Goal: Transaction & Acquisition: Book appointment/travel/reservation

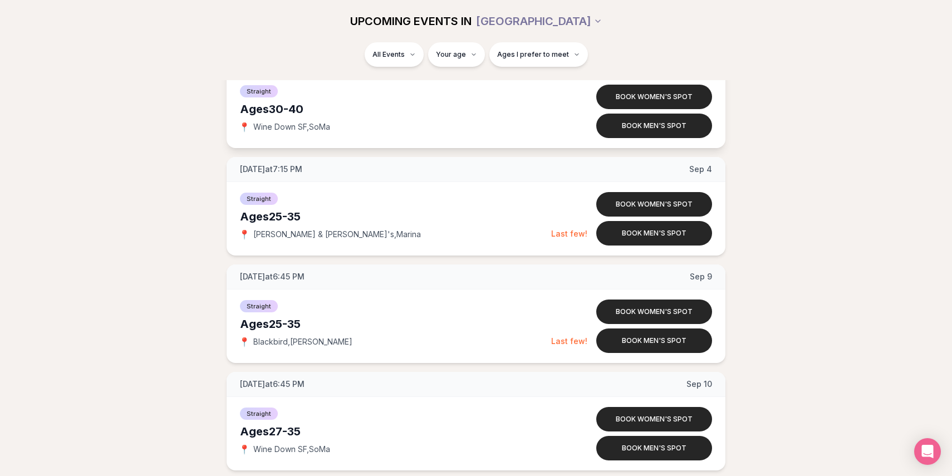
scroll to position [1261, 0]
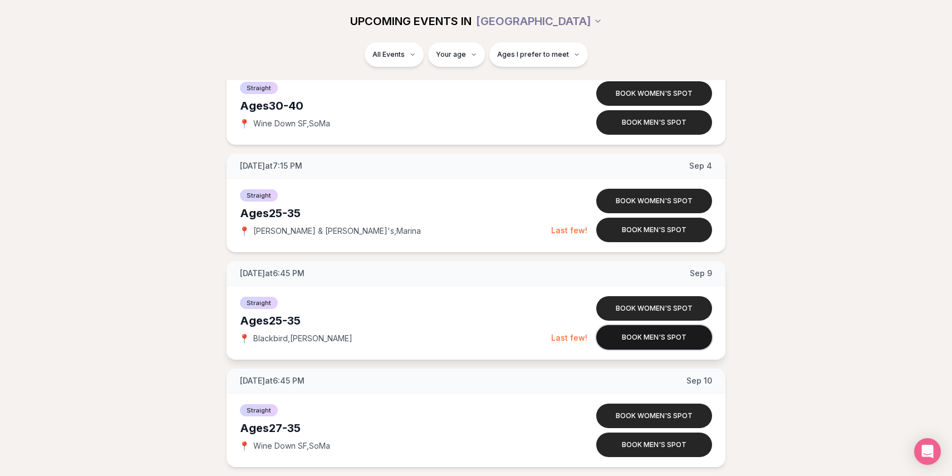
click at [617, 343] on button "Book men's spot" at bounding box center [654, 337] width 116 height 24
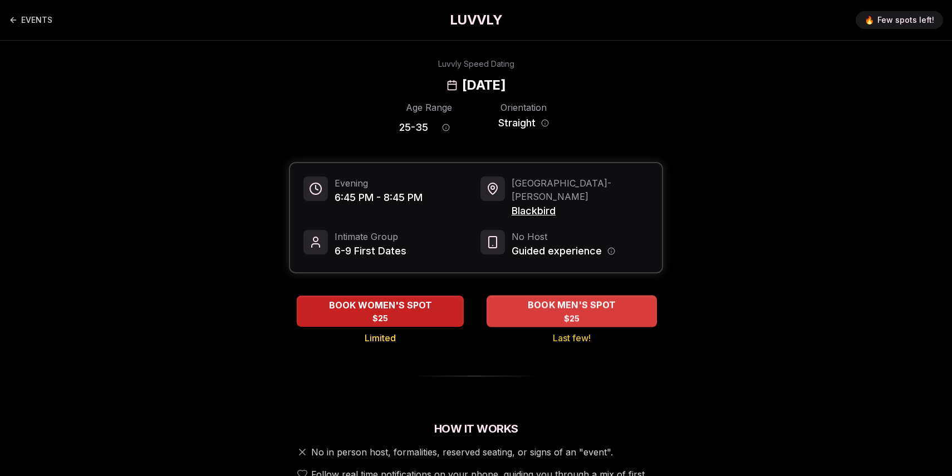
click at [503, 309] on div "BOOK MEN'S SPOT $25" at bounding box center [571, 311] width 170 height 31
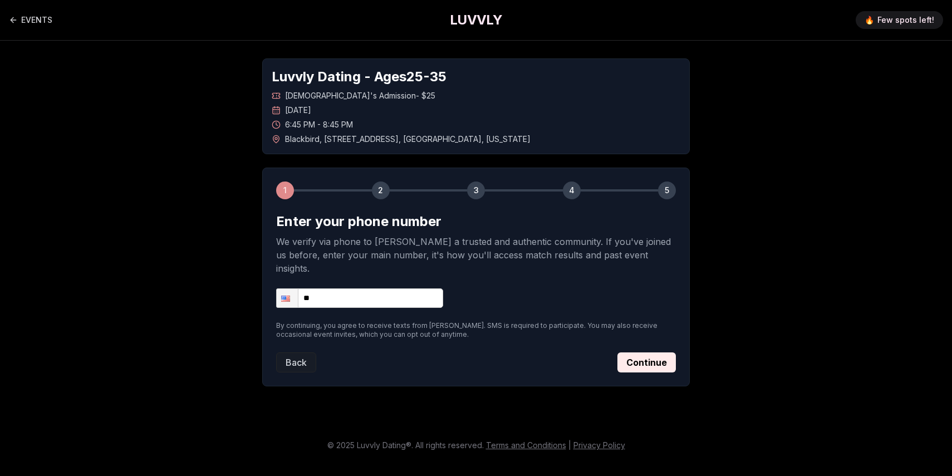
click at [408, 292] on input "**" at bounding box center [359, 297] width 167 height 19
type input "**********"
click at [631, 352] on button "Continue" at bounding box center [646, 362] width 58 height 20
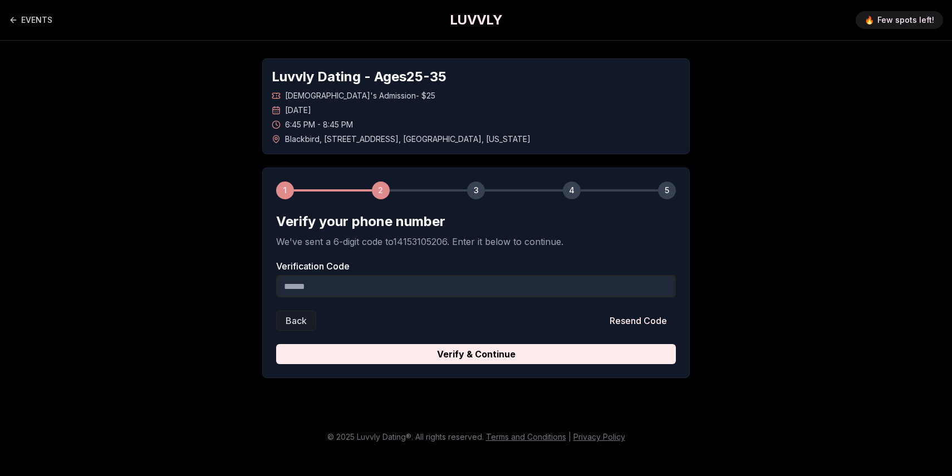
click at [391, 289] on input "Verification Code" at bounding box center [476, 286] width 400 height 22
click at [449, 321] on div "Back Resend Code" at bounding box center [476, 321] width 400 height 20
click at [650, 325] on button "Resend Code" at bounding box center [638, 321] width 75 height 20
click at [308, 316] on button "Back" at bounding box center [296, 321] width 40 height 20
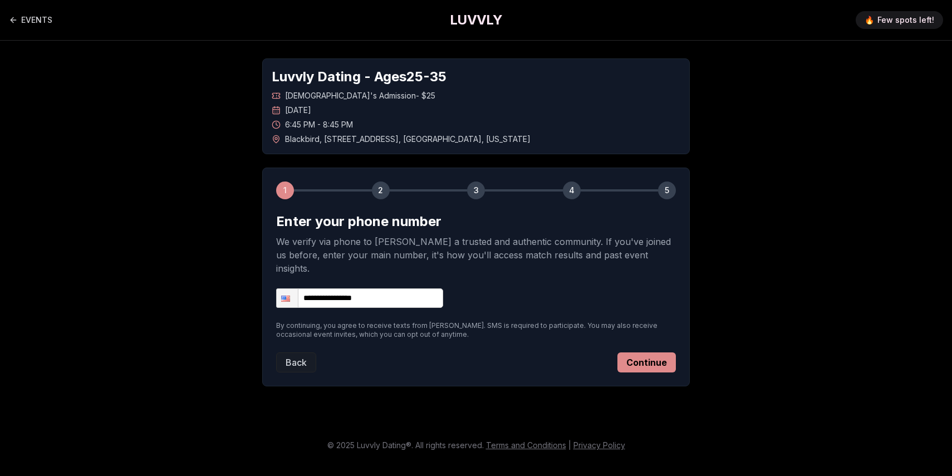
click at [657, 352] on button "Continue" at bounding box center [646, 362] width 58 height 20
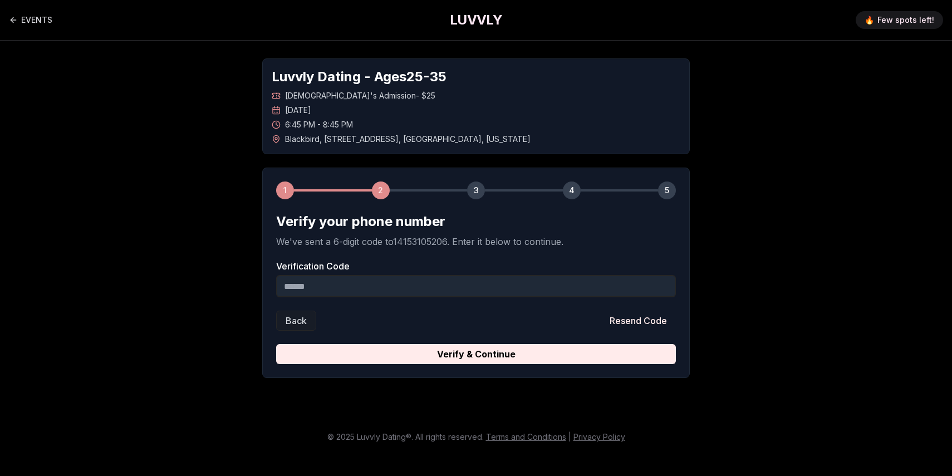
click at [567, 303] on form "Verify your phone number We've sent a 6-digit code to 14153105206 . Enter it be…" at bounding box center [476, 288] width 400 height 151
click at [559, 293] on input "Verification Code" at bounding box center [476, 286] width 400 height 22
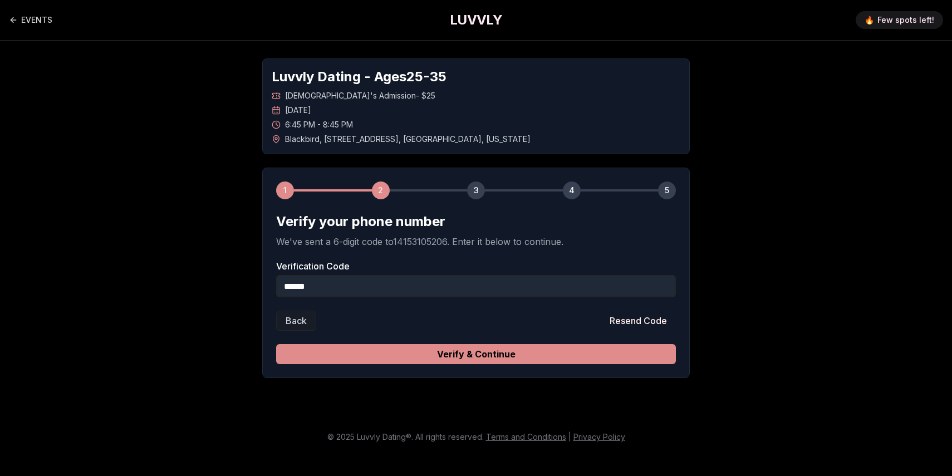
type input "******"
click at [623, 348] on button "Verify & Continue" at bounding box center [476, 354] width 400 height 20
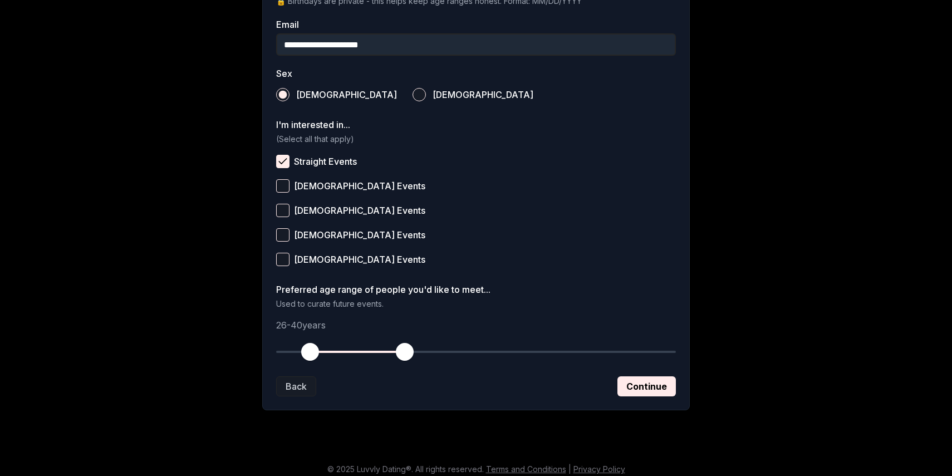
scroll to position [356, 0]
click at [654, 385] on button "Continue" at bounding box center [646, 385] width 58 height 20
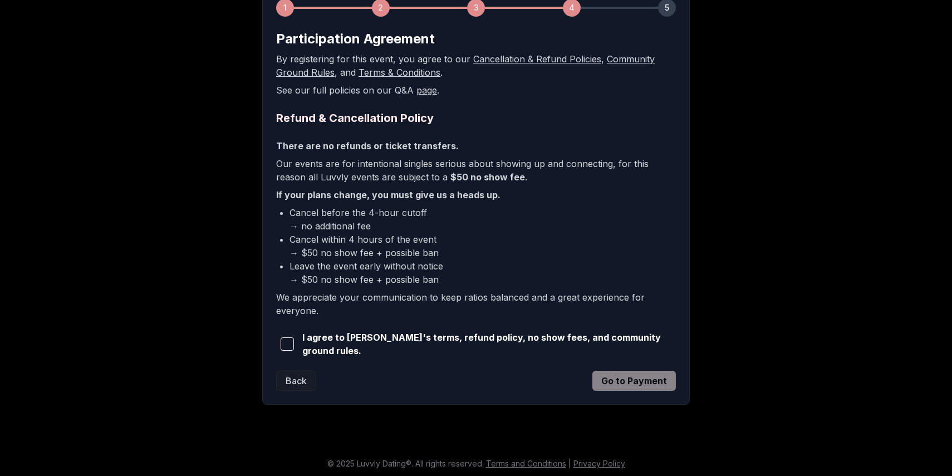
scroll to position [180, 0]
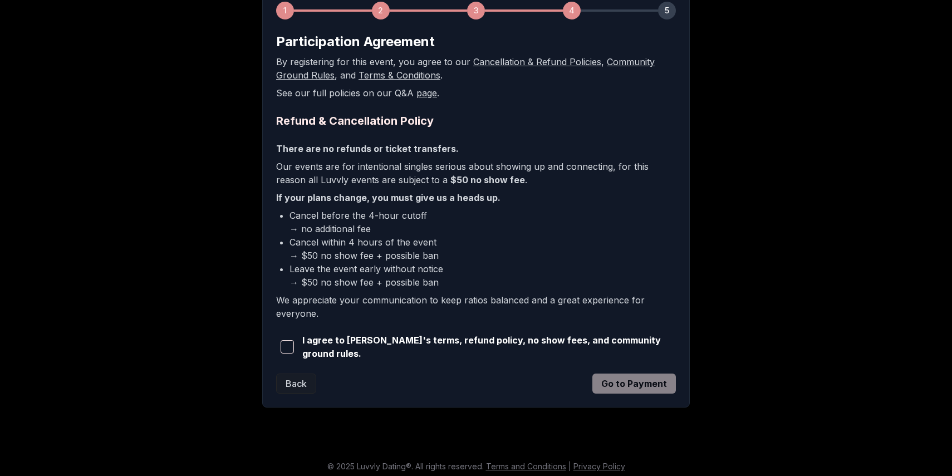
click at [289, 341] on span "button" at bounding box center [287, 346] width 13 height 13
click at [606, 381] on button "Go to Payment" at bounding box center [633, 384] width 83 height 20
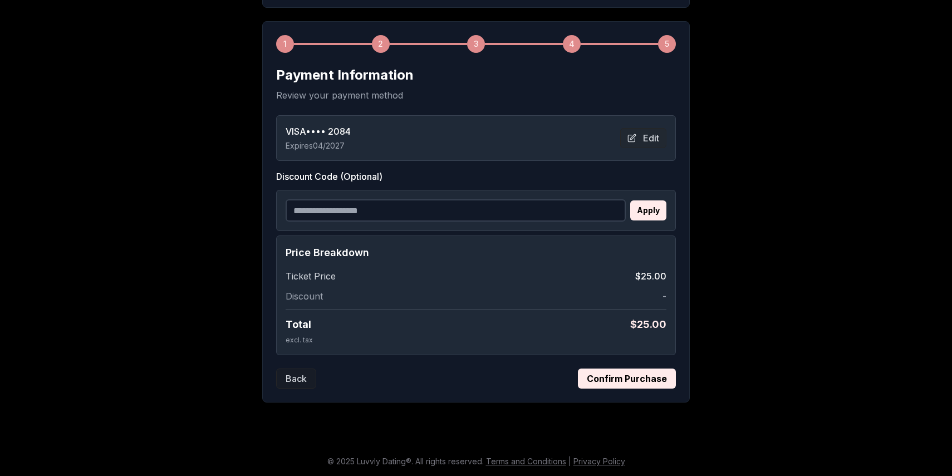
click at [632, 387] on button "Confirm Purchase" at bounding box center [627, 378] width 98 height 20
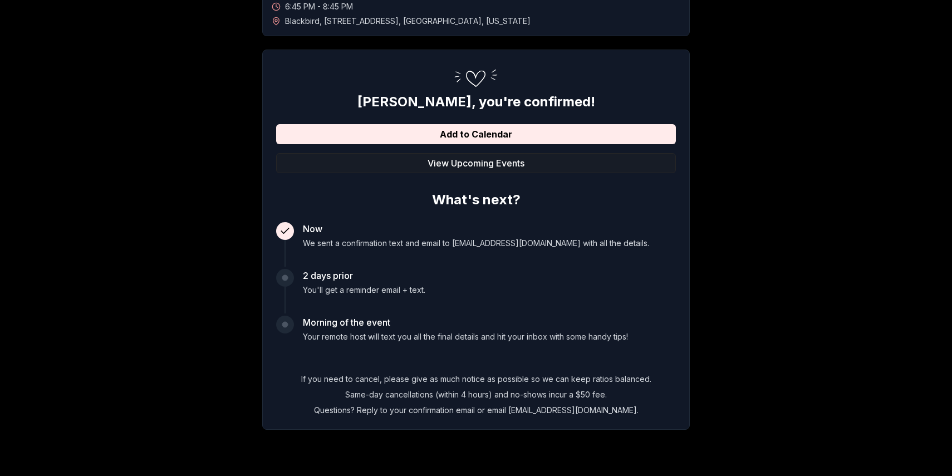
scroll to position [110, 0]
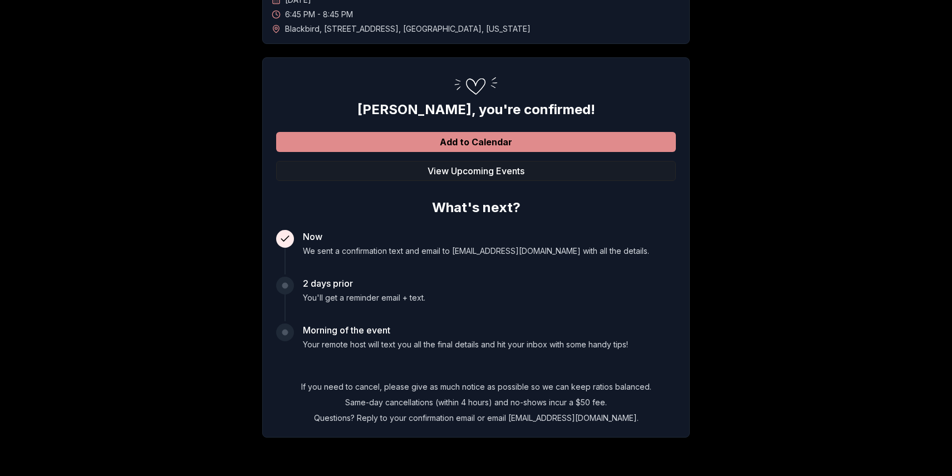
click at [520, 148] on button "Add to Calendar" at bounding box center [476, 142] width 400 height 20
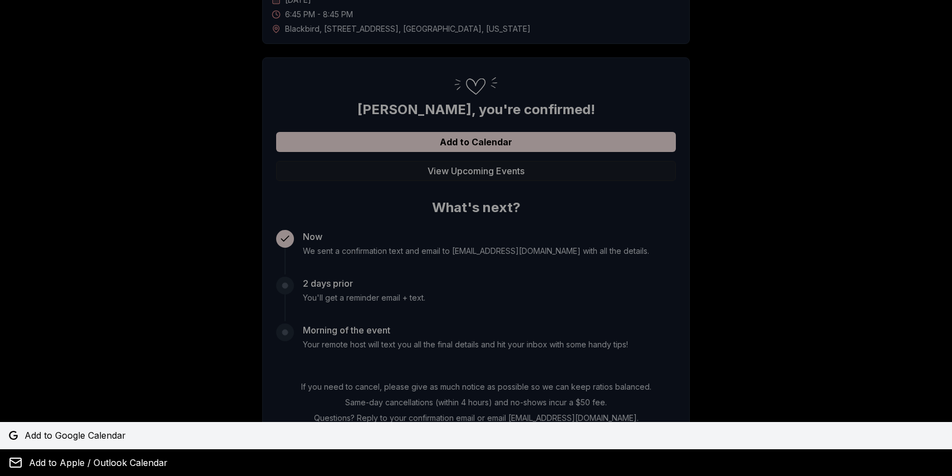
click at [103, 430] on span "Add to Google Calendar" at bounding box center [74, 435] width 101 height 13
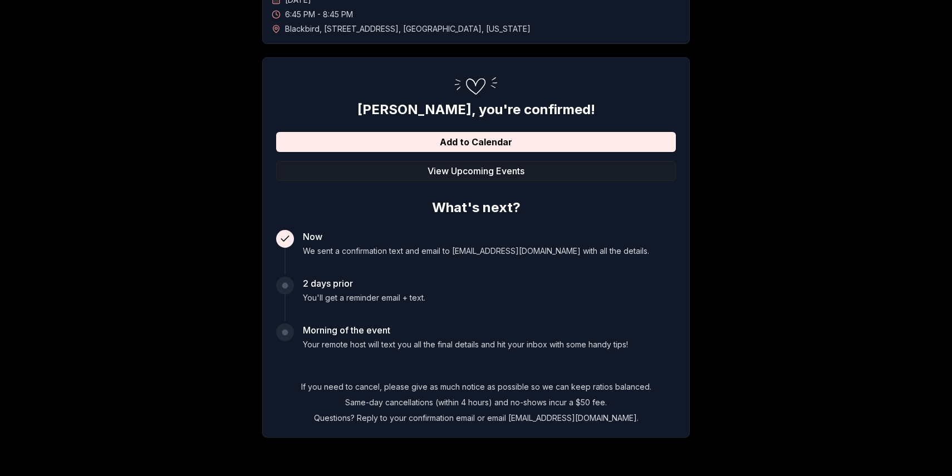
scroll to position [0, 0]
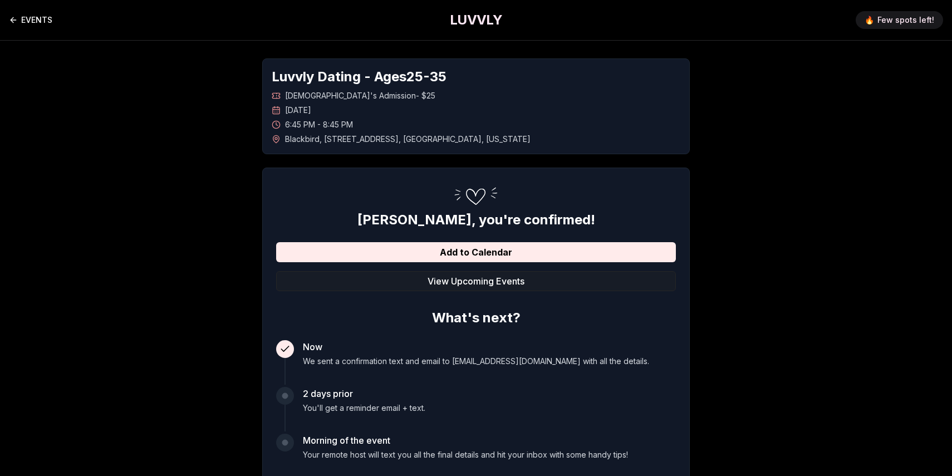
click at [32, 22] on link "EVENTS" at bounding box center [30, 20] width 43 height 22
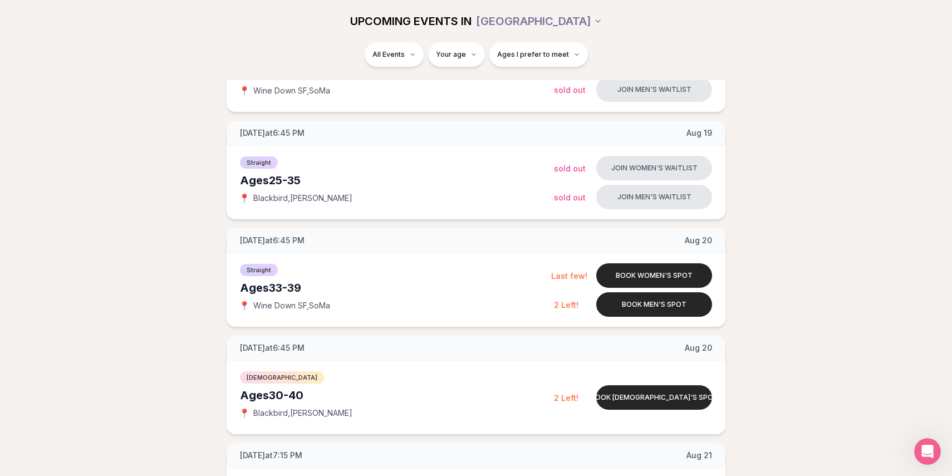
scroll to position [219, 0]
